Goal: Information Seeking & Learning: Learn about a topic

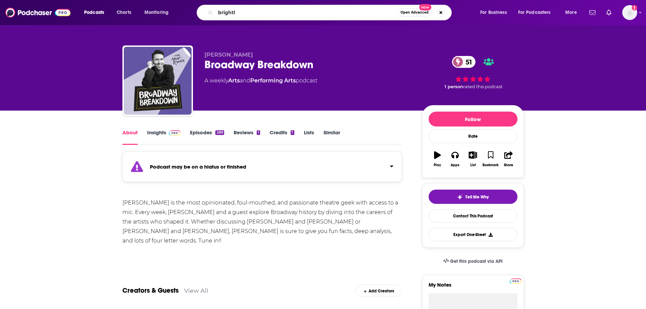
type input "brightly"
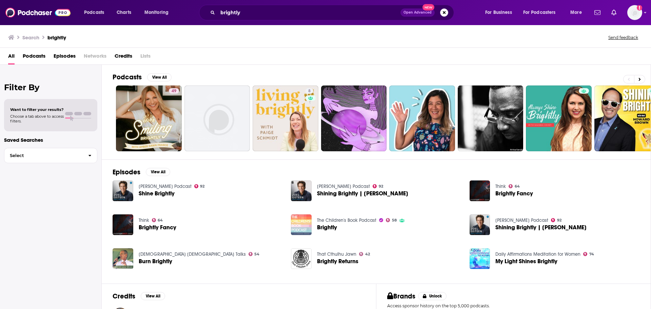
click at [302, 225] on img "Brightly" at bounding box center [301, 224] width 21 height 21
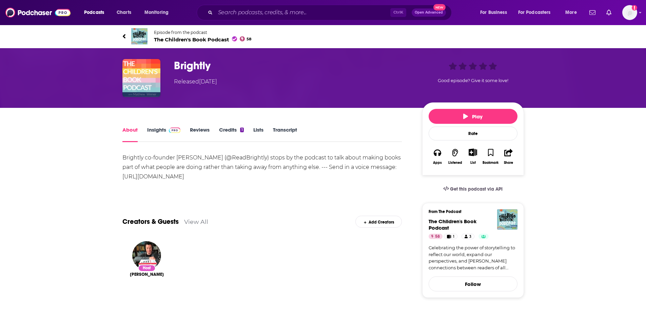
click at [164, 130] on link "Insights" at bounding box center [164, 135] width 34 height 16
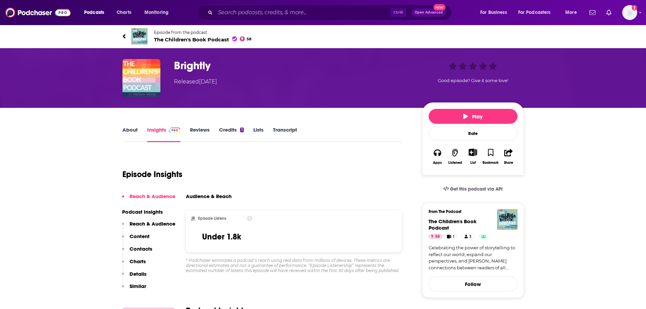
click at [137, 129] on link "About" at bounding box center [129, 135] width 15 height 16
